Goal: Transaction & Acquisition: Purchase product/service

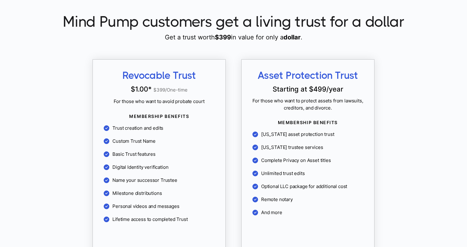
scroll to position [520, 0]
drag, startPoint x: 200, startPoint y: 73, endPoint x: 128, endPoint y: 67, distance: 71.9
click at [128, 67] on div "Revocable Trust $1.00 * $ 399 /One-time For those who want to avoid probate cou…" at bounding box center [158, 168] width 133 height 217
copy span "Revocable Trust"
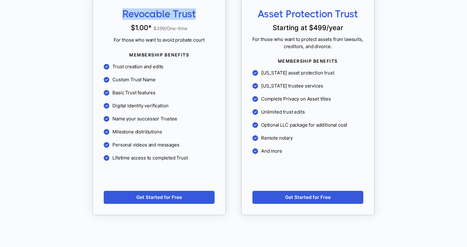
scroll to position [586, 0]
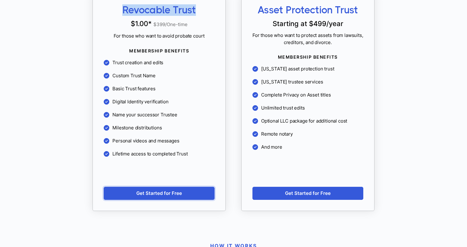
click at [181, 195] on link "Get Started for Free" at bounding box center [159, 193] width 111 height 13
